Goal: Task Accomplishment & Management: Use online tool/utility

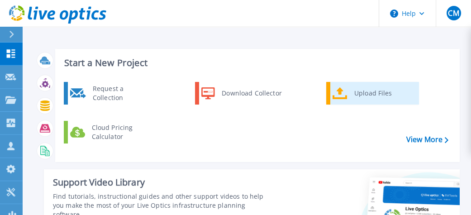
click at [372, 102] on div "Upload Files" at bounding box center [382, 93] width 67 height 18
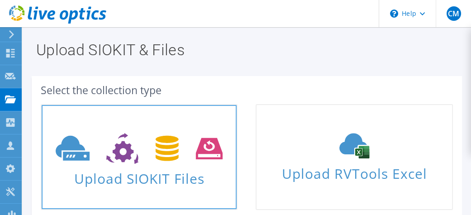
click at [143, 179] on span "Upload SIOKIT Files" at bounding box center [139, 175] width 195 height 19
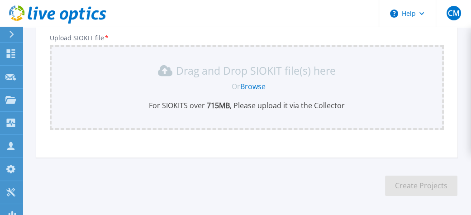
scroll to position [119, 0]
click at [254, 92] on link "Browse" at bounding box center [252, 87] width 25 height 10
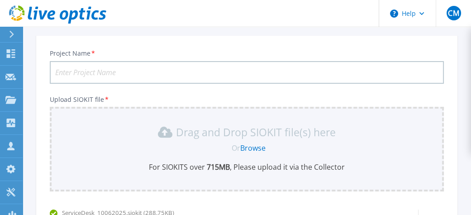
scroll to position [58, 0]
click at [80, 84] on input "Project Name *" at bounding box center [247, 72] width 394 height 23
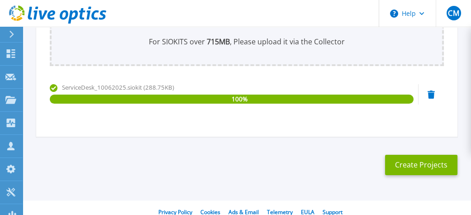
scroll to position [188, 0]
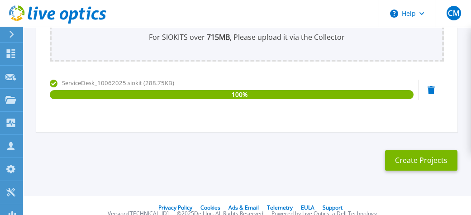
type input "JLS2"
click at [313, 132] on div "Project Name * JLS2 Upload SIOKIT file * Drag and Drop SIOKIT file(s) here Or B…" at bounding box center [246, 22] width 421 height 220
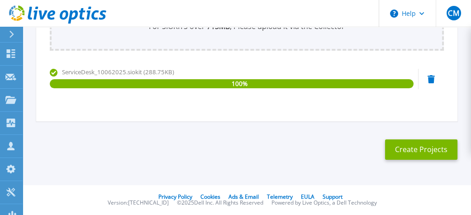
scroll to position [271, 0]
click at [429, 141] on button "Create Projects" at bounding box center [421, 149] width 72 height 20
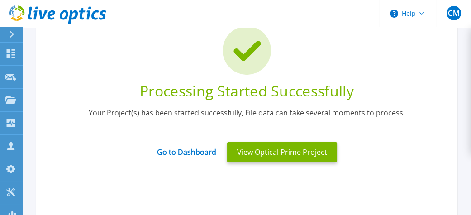
scroll to position [73, 0]
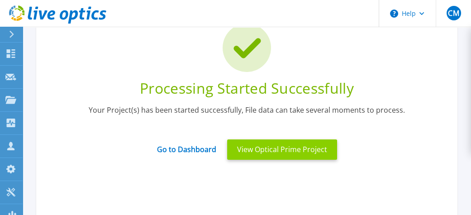
click at [275, 160] on button "View Optical Prime Project" at bounding box center [282, 149] width 110 height 20
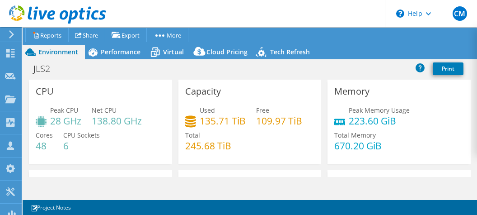
select select "USD"
click at [49, 35] on link "Reports" at bounding box center [46, 35] width 43 height 14
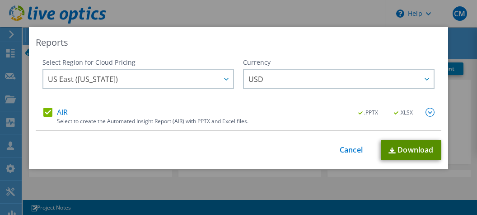
click at [405, 149] on link "Download" at bounding box center [411, 150] width 61 height 20
click at [217, 10] on div "Reports Select Region for Cloud Pricing Asia Pacific (Hong Kong) Asia Pacific (…" at bounding box center [238, 107] width 477 height 215
